Goal: Transaction & Acquisition: Book appointment/travel/reservation

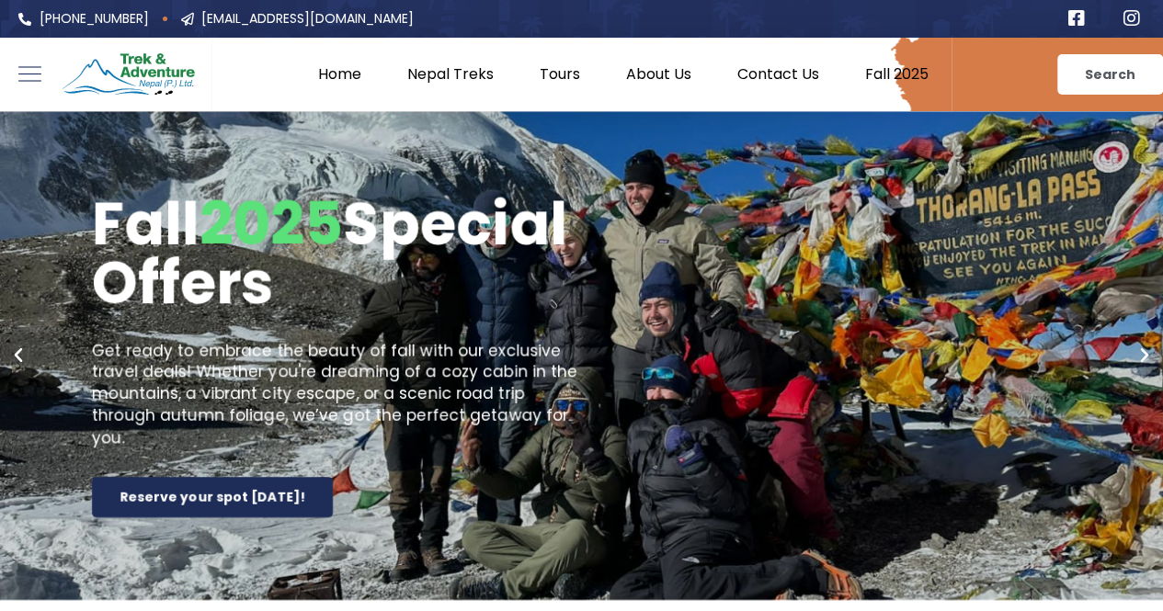
click at [470, 69] on e-page-transition at bounding box center [581, 305] width 1163 height 611
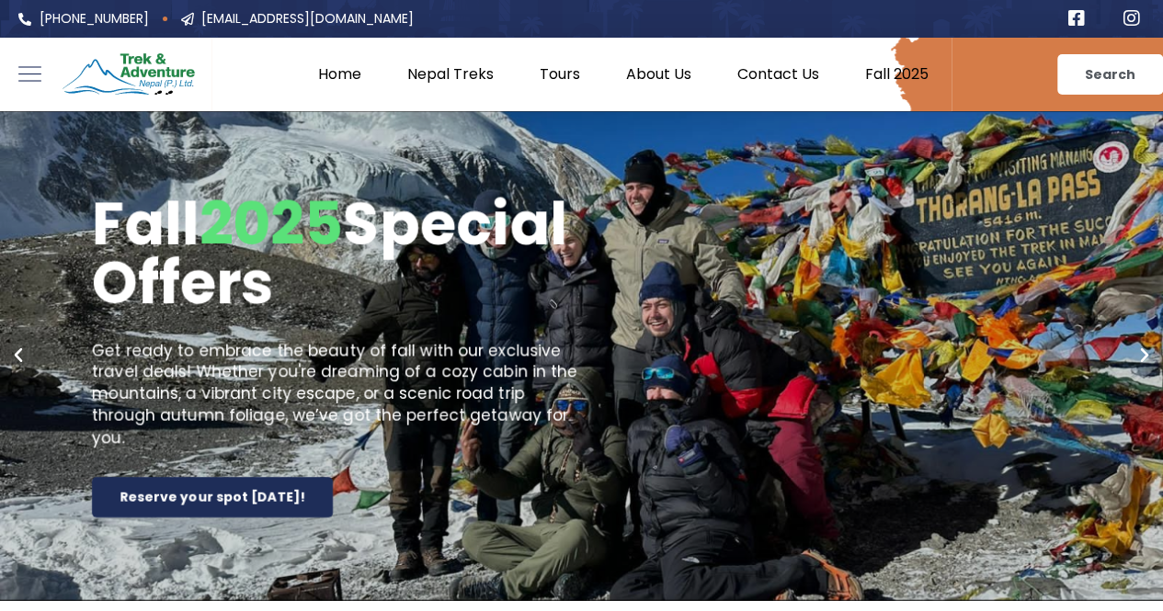
click at [487, 74] on e-page-transition at bounding box center [581, 305] width 1163 height 611
click at [427, 71] on e-page-transition at bounding box center [581, 305] width 1163 height 611
click at [457, 77] on e-page-transition at bounding box center [581, 305] width 1163 height 611
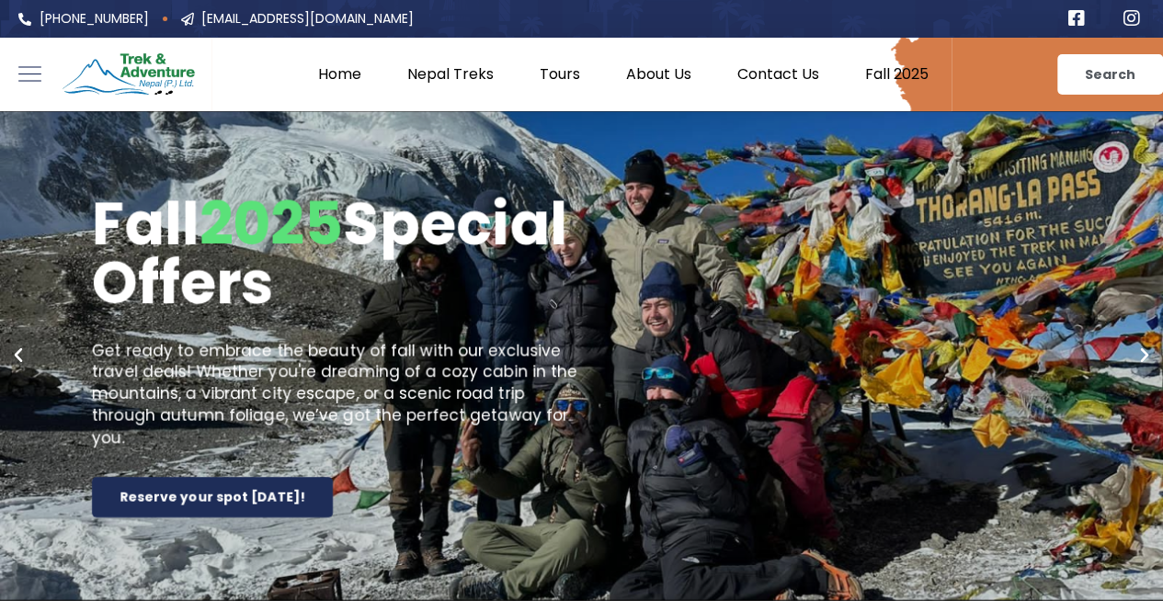
click at [457, 77] on e-page-transition at bounding box center [581, 305] width 1163 height 611
click at [459, 74] on e-page-transition at bounding box center [581, 305] width 1163 height 611
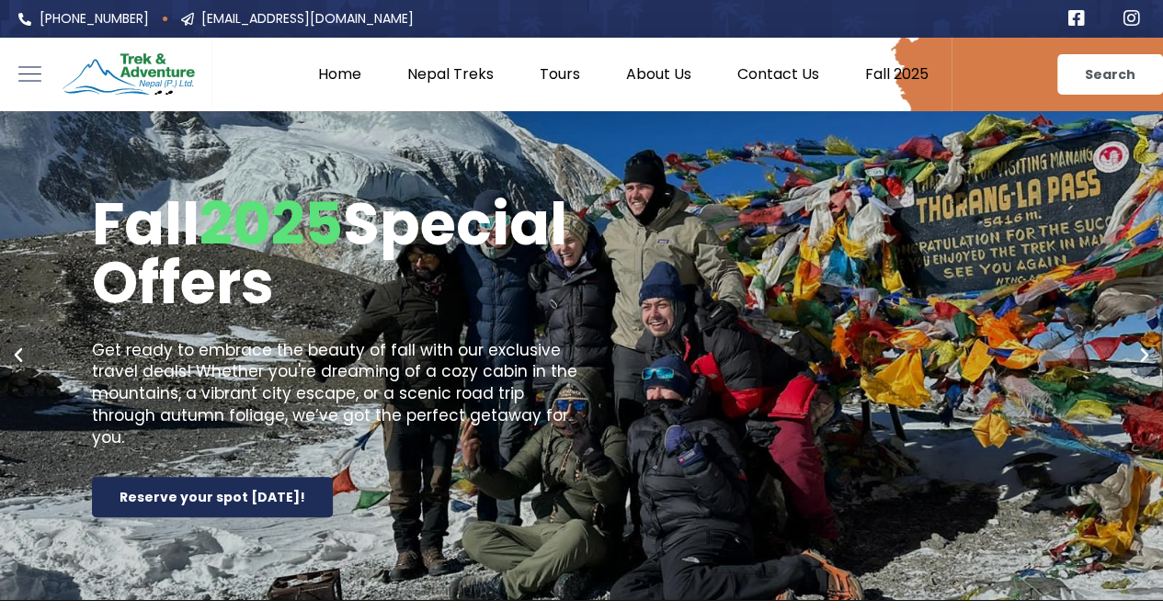
click at [459, 74] on e-page-transition at bounding box center [581, 305] width 1163 height 611
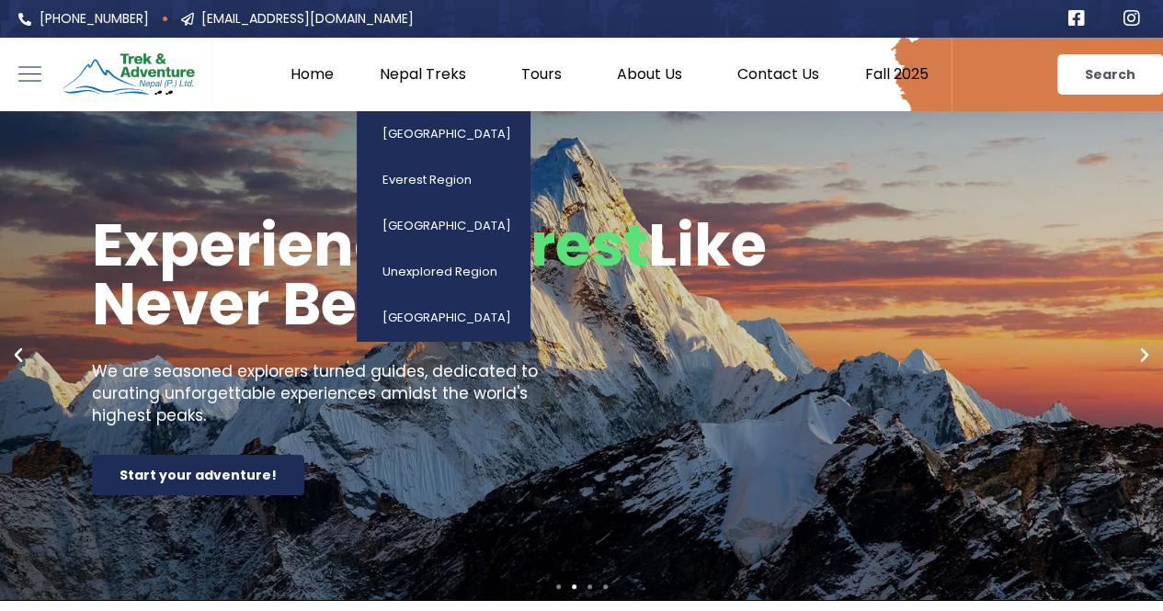
click at [419, 74] on link "Nepal Treks" at bounding box center [428, 74] width 142 height 18
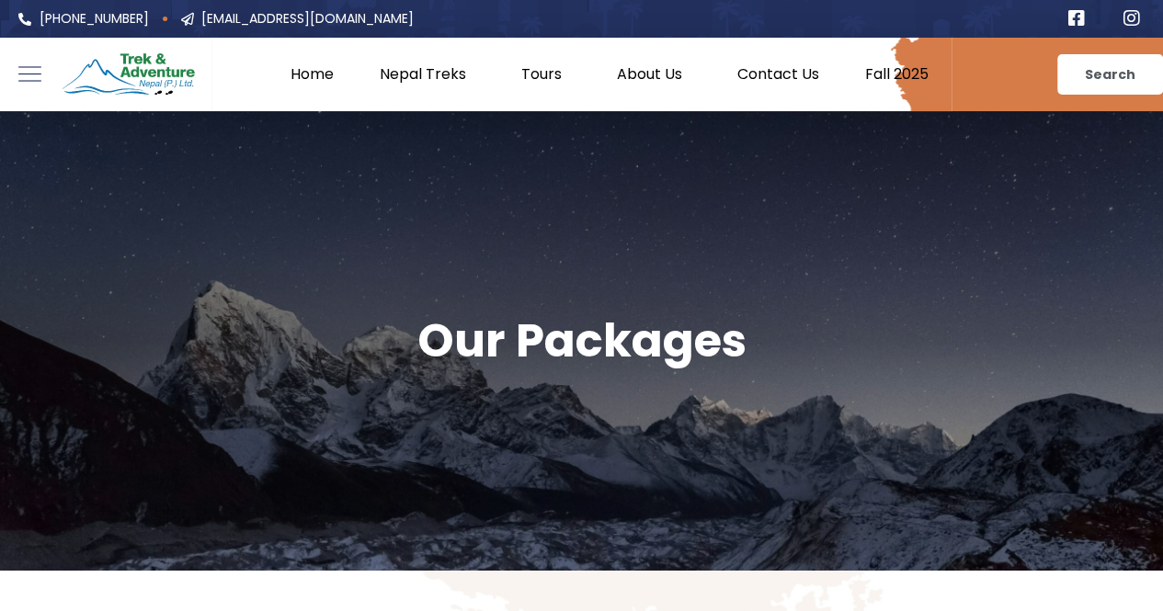
click at [419, 74] on link "Nepal Treks" at bounding box center [428, 74] width 142 height 18
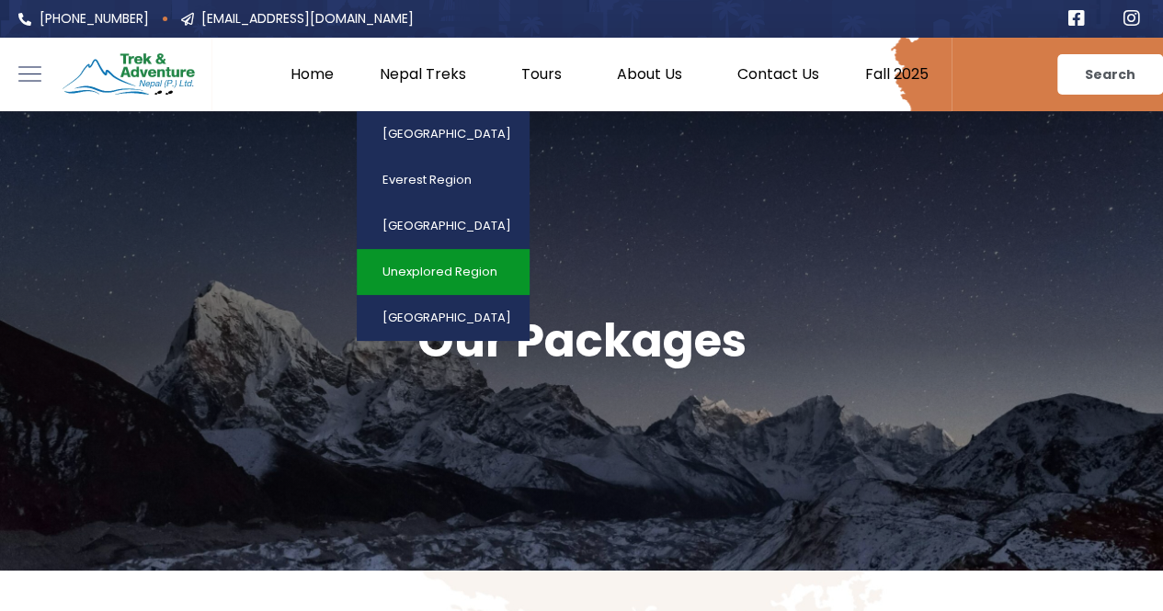
click at [423, 279] on link "Unexplored Region" at bounding box center [443, 272] width 173 height 46
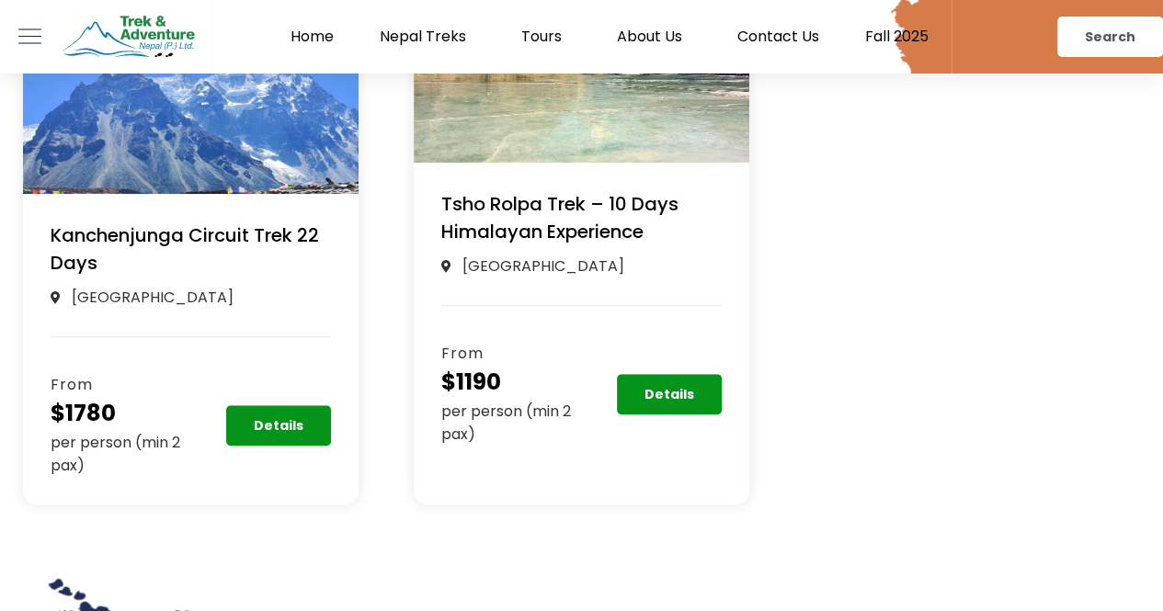
scroll to position [535, 0]
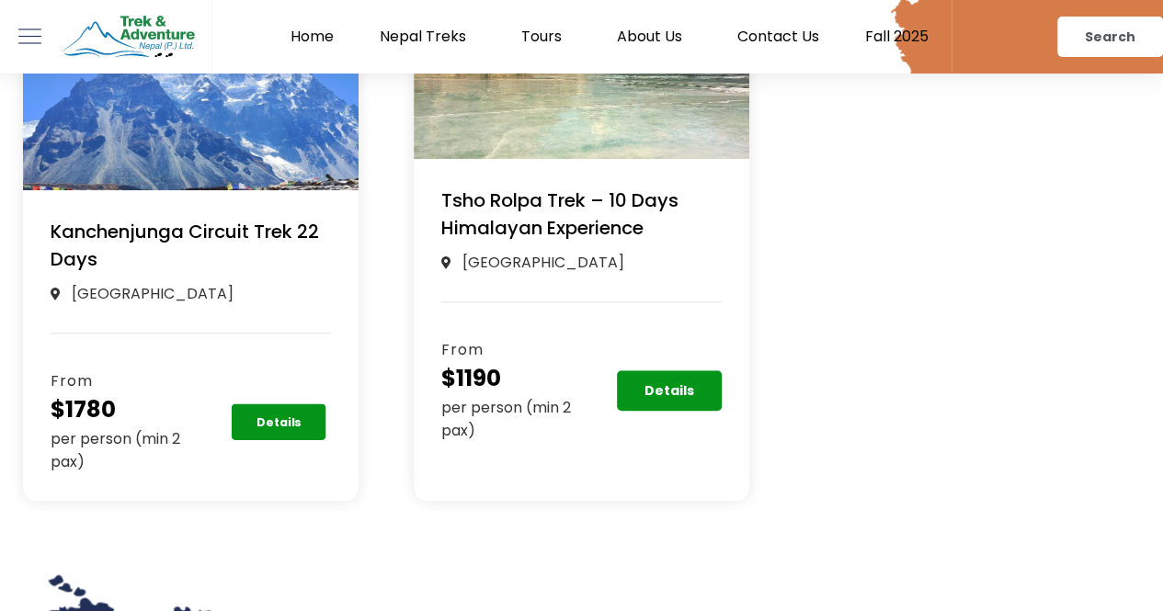
click at [274, 406] on link "Details" at bounding box center [279, 422] width 95 height 37
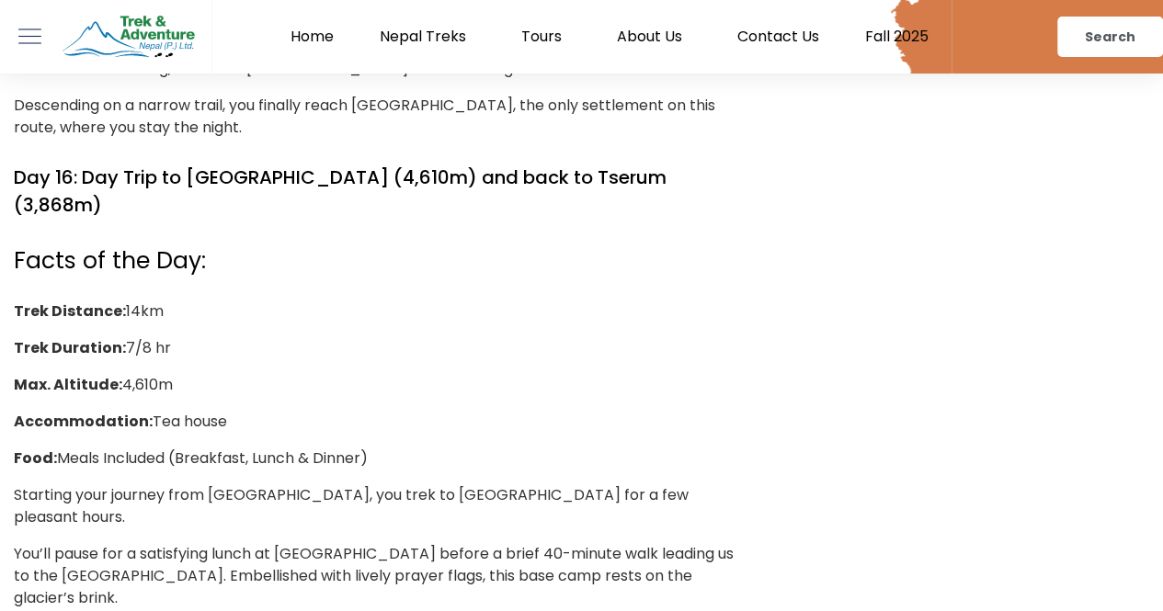
scroll to position [13340, 0]
